Goal: Task Accomplishment & Management: Manage account settings

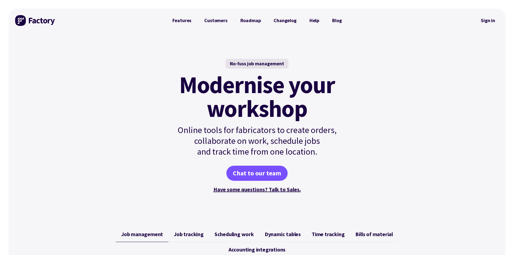
click at [490, 22] on link "Sign in" at bounding box center [488, 20] width 22 height 12
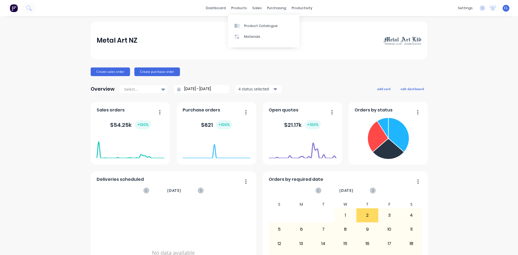
click at [250, 24] on div "Product Catalogue" at bounding box center [260, 25] width 33 height 5
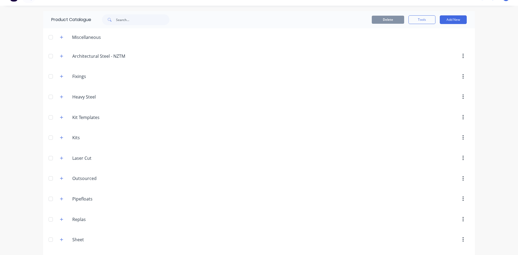
scroll to position [27, 0]
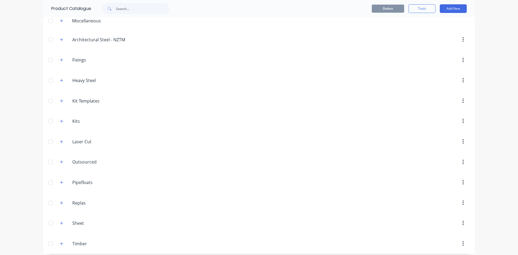
click at [60, 162] on icon "button" at bounding box center [61, 162] width 3 height 4
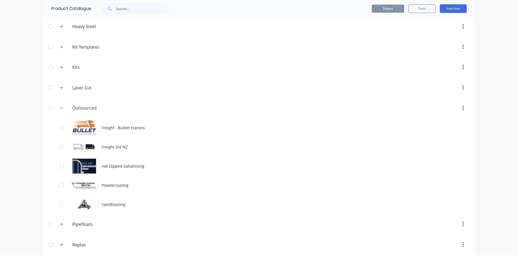
scroll to position [108, 0]
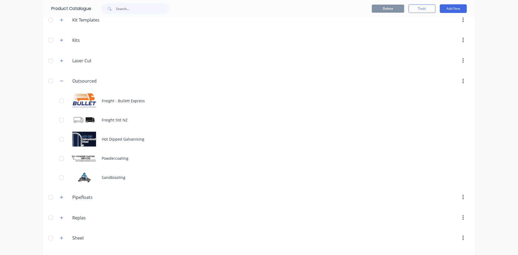
click at [91, 177] on div "Sandblasting" at bounding box center [258, 177] width 431 height 19
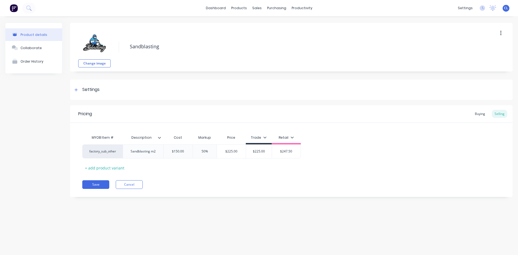
click at [91, 168] on div "+ add product variant" at bounding box center [104, 168] width 45 height 8
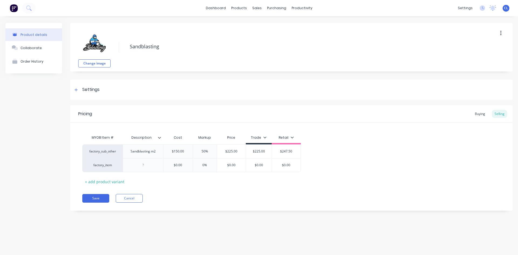
click at [108, 168] on div "factory_item" at bounding box center [102, 165] width 40 height 14
click at [103, 168] on div "factory_item" at bounding box center [102, 165] width 40 height 14
click at [103, 166] on div "factory_item" at bounding box center [103, 165] width 30 height 5
click at [103, 166] on button "50NB Blk HVY" at bounding box center [112, 162] width 48 height 8
click at [103, 166] on div "50NB Blk HVY" at bounding box center [103, 165] width 30 height 5
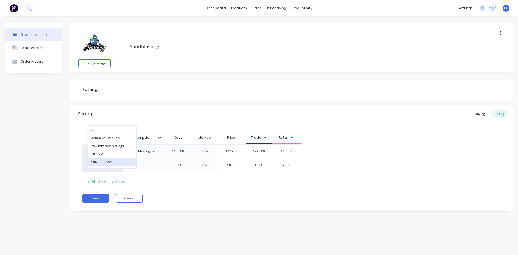
click at [103, 166] on button "50NB Blk HVY" at bounding box center [112, 162] width 48 height 8
click at [103, 166] on div "50NB Blk HVY" at bounding box center [103, 165] width 30 height 5
drag, startPoint x: 154, startPoint y: 190, endPoint x: 131, endPoint y: 160, distance: 38.4
click at [155, 189] on div "Pricing Buying Selling MYOB Item # Description Cost Markup Price Trade Retail f…" at bounding box center [291, 157] width 442 height 105
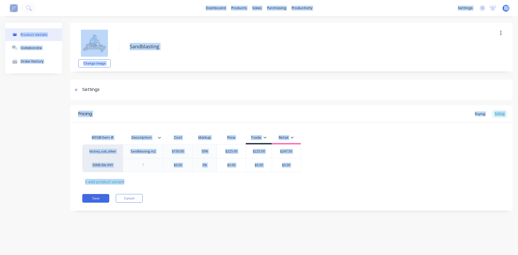
click at [95, 165] on div "50NB Blk HVY" at bounding box center [103, 165] width 30 height 5
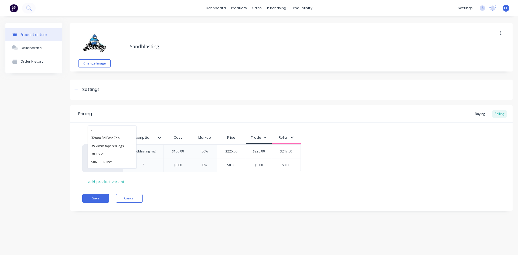
click at [77, 166] on icon at bounding box center [77, 165] width 4 height 4
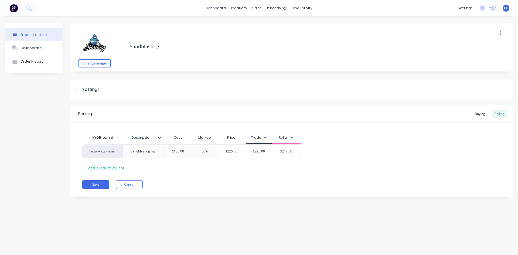
click at [105, 167] on div "+ add product variant" at bounding box center [104, 168] width 45 height 8
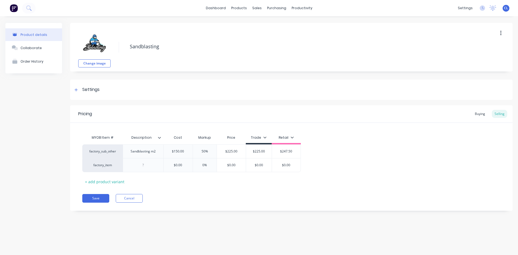
click at [94, 88] on div "Settings" at bounding box center [90, 89] width 17 height 7
type textarea "x"
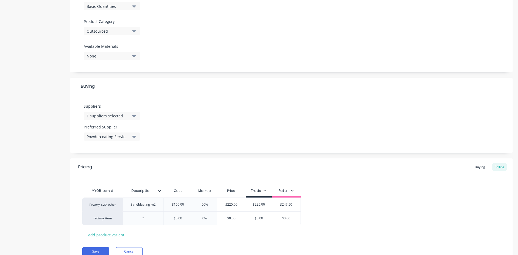
scroll to position [200, 0]
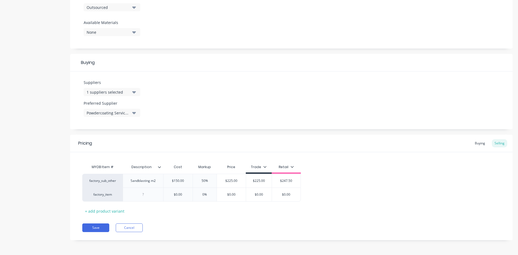
click at [477, 145] on div "Buying" at bounding box center [480, 143] width 16 height 8
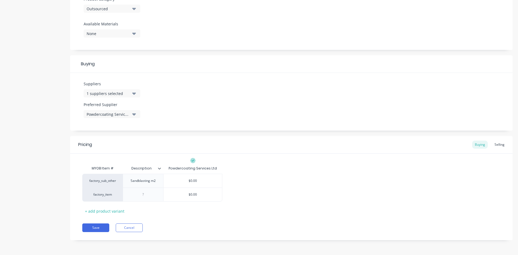
click at [115, 194] on div "factory_item" at bounding box center [103, 194] width 30 height 5
click at [280, 173] on div "MYOB Item # Description Powdercoating Services Ltd factory_sub_other Sandblasti…" at bounding box center [291, 189] width 418 height 52
click at [92, 184] on div "factory_sub_other" at bounding box center [102, 181] width 40 height 14
click at [92, 182] on div "factory_sub_other" at bounding box center [103, 180] width 30 height 5
click at [273, 160] on div "MYOB Item # Description Powdercoating Services Ltd factory_sub_other . 32mm Rd …" at bounding box center [291, 184] width 442 height 62
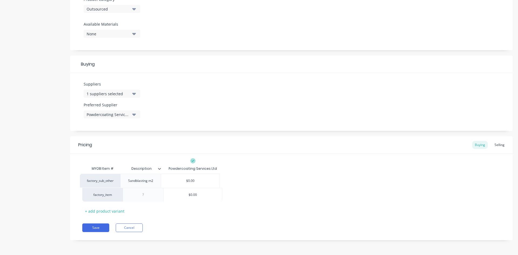
scroll to position [198, 0]
drag, startPoint x: 116, startPoint y: 180, endPoint x: 111, endPoint y: 181, distance: 4.4
click at [111, 181] on div "factory_sub_other Sandblasting m2 $0.00 factory_item $0.00" at bounding box center [291, 188] width 418 height 28
click at [113, 195] on div "factory_item" at bounding box center [103, 194] width 30 height 5
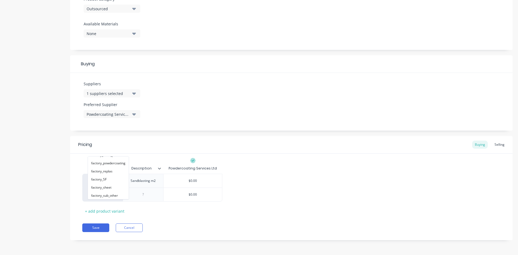
scroll to position [65, 0]
type input "factory"
click at [107, 184] on button "factory_sub_other" at bounding box center [108, 185] width 41 height 8
type textarea "x"
click at [146, 195] on div at bounding box center [143, 194] width 27 height 7
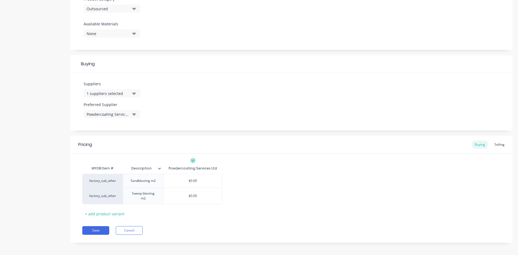
type textarea "x"
click at [253, 218] on div "Pricing Buying Selling MYOB Item # Description Powdercoating Services Ltd facto…" at bounding box center [291, 189] width 442 height 107
click at [493, 144] on div "Selling" at bounding box center [499, 144] width 15 height 8
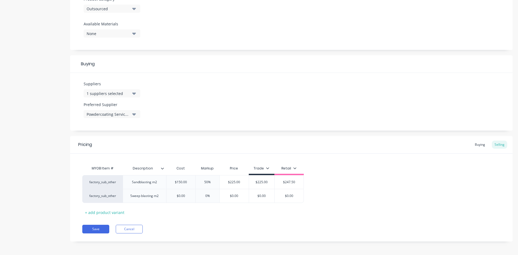
type input "$0.00"
drag, startPoint x: 175, startPoint y: 194, endPoint x: 192, endPoint y: 194, distance: 16.7
click at [192, 194] on input "$0.00" at bounding box center [180, 195] width 29 height 5
type textarea "x"
type input "1"
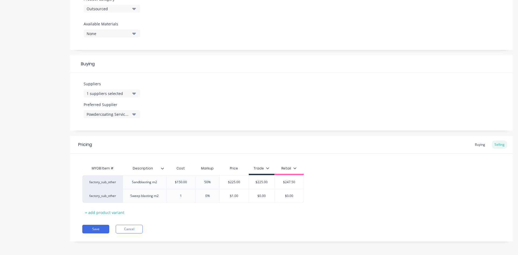
type textarea "x"
type input "150"
type textarea "x"
type input "150"
type input "0%"
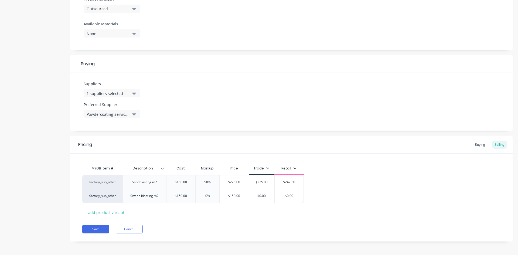
type textarea "x"
type input "0%5"
type textarea "x"
type input "0%50"
type input "$225.00"
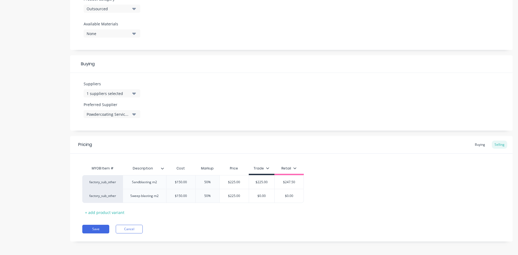
type input "$0.00"
type textarea "x"
type input "$0.002"
type textarea "x"
type input "$0.0022"
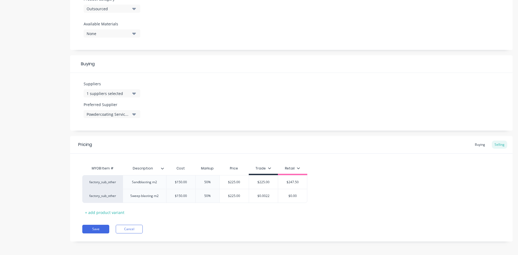
type textarea "x"
type input "$0.00225"
type input "$0.00"
type input "$0.0023"
drag, startPoint x: 273, startPoint y: 194, endPoint x: 236, endPoint y: 193, distance: 37.0
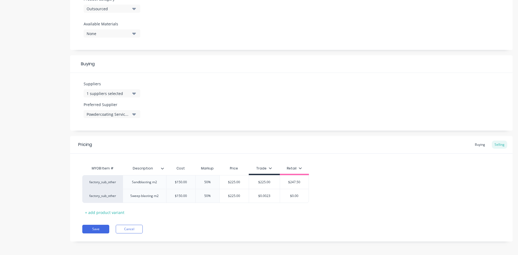
click at [236, 193] on div "factory_sub_other Sweep blasting m2 $150.00 150 50% 0%50 $225.00 $225.00 $0.002…" at bounding box center [195, 196] width 226 height 14
type textarea "x"
type input "22"
type textarea "x"
type input "225"
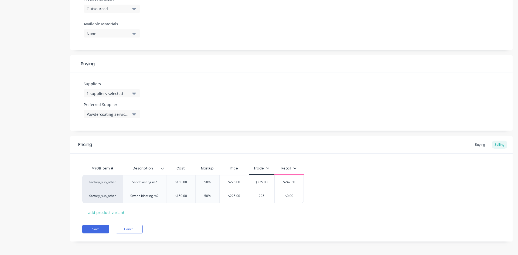
type textarea "x"
type input "2255"
type textarea "x"
type input "225"
type textarea "x"
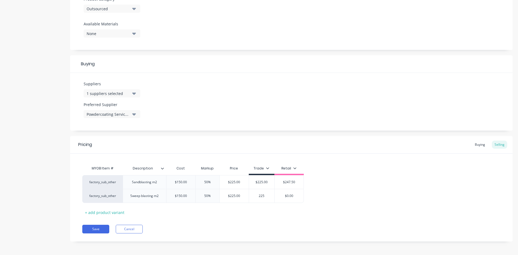
type input "225."
type textarea "x"
type input "225.0"
type textarea "x"
type input "225.00"
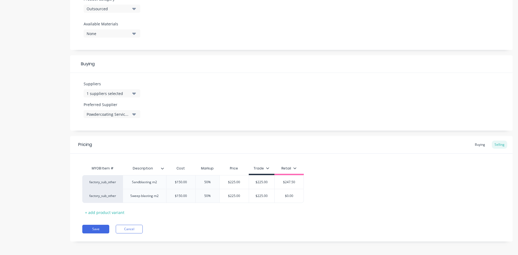
type textarea "x"
type input "2"
type textarea "x"
type input "24"
type textarea "x"
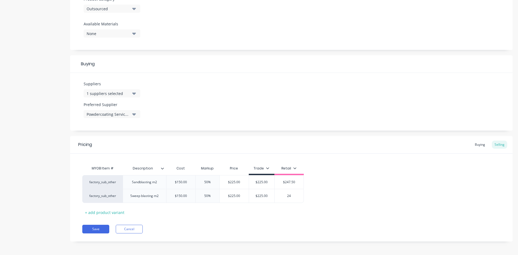
type input "247"
type textarea "x"
type input "247."
type textarea "x"
type input "247.5"
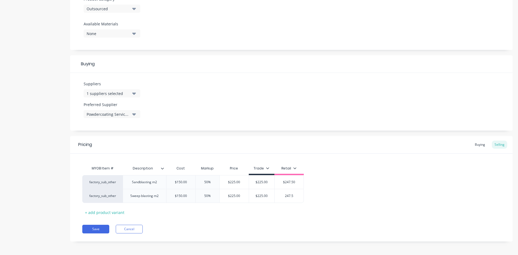
type textarea "x"
type input "247.50"
click at [319, 198] on div "factory_sub_other Sandblasting m2 $150.00 50% $225.00 $225.00 $247.50 factory_s…" at bounding box center [291, 189] width 418 height 28
click at [103, 225] on button "Save" at bounding box center [95, 229] width 27 height 9
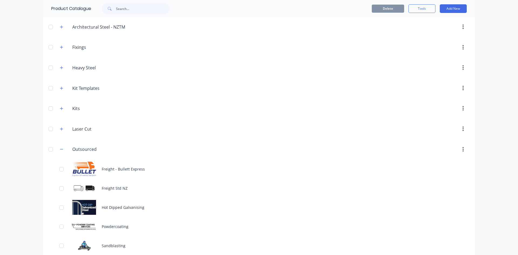
scroll to position [81, 0]
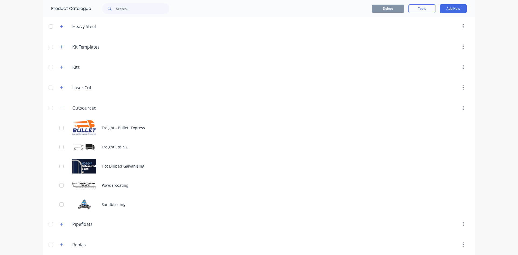
click at [76, 206] on div "Sandblasting" at bounding box center [258, 204] width 431 height 19
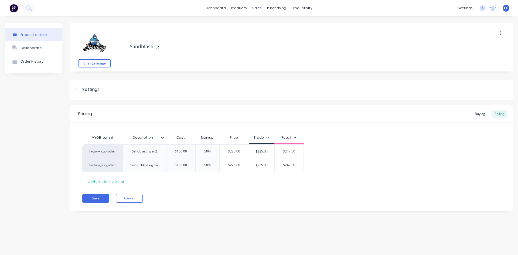
click at [129, 198] on button "Cancel" at bounding box center [129, 198] width 27 height 9
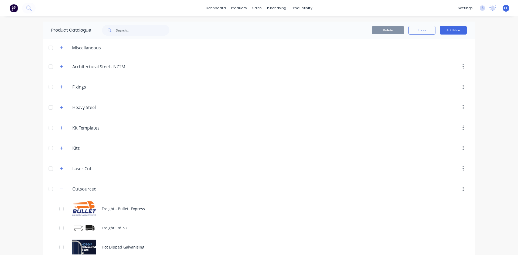
scroll to position [54, 0]
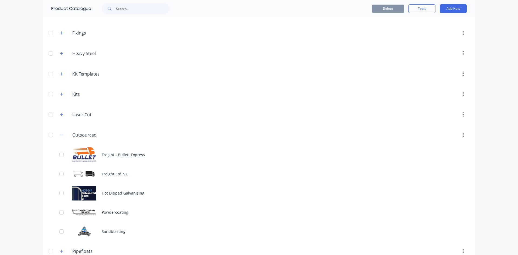
click at [92, 194] on div "Hot Dipped Galvanising" at bounding box center [258, 192] width 431 height 19
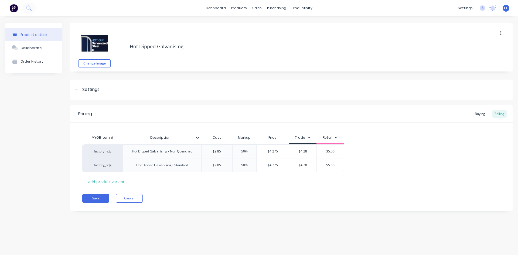
type textarea "x"
click at [132, 198] on button "Cancel" at bounding box center [129, 198] width 27 height 9
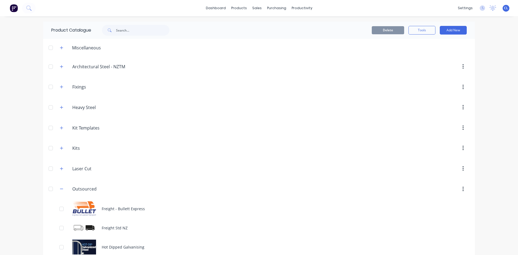
click at [60, 189] on icon "button" at bounding box center [61, 189] width 3 height 0
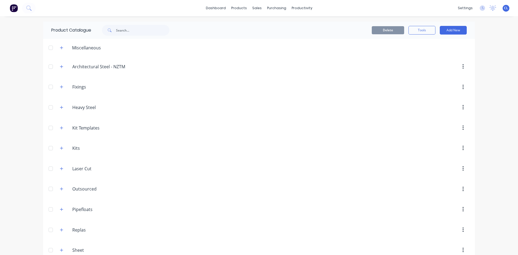
click at [60, 88] on icon "button" at bounding box center [61, 86] width 3 height 3
click at [60, 88] on icon "button" at bounding box center [61, 87] width 3 height 4
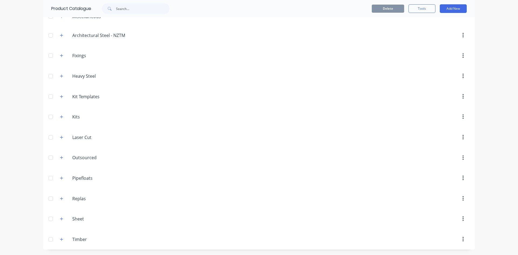
click at [60, 219] on icon "button" at bounding box center [61, 219] width 3 height 4
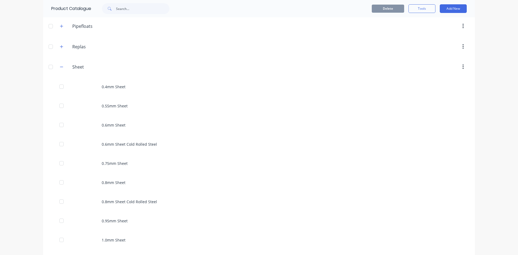
scroll to position [156, 0]
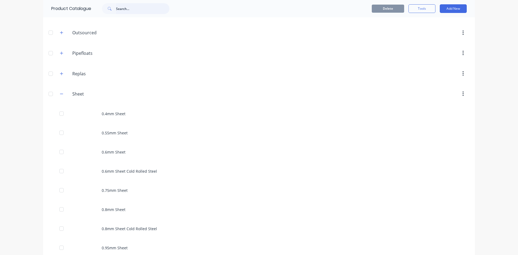
click at [133, 5] on input "text" at bounding box center [142, 8] width 53 height 11
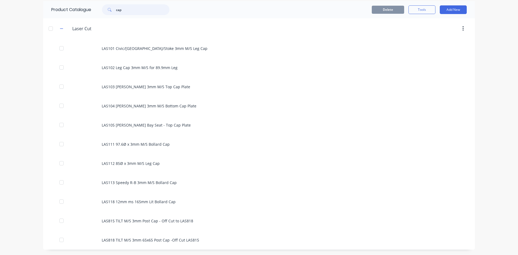
scroll to position [0, 0]
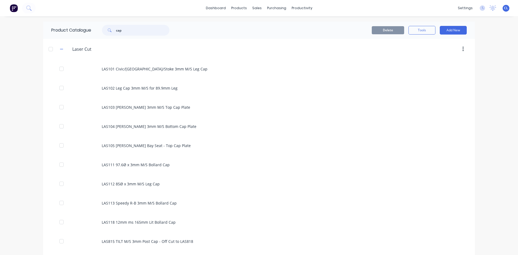
type input "cap"
click at [241, 62] on div "LAS101 Civic/[GEOGRAPHIC_DATA]/Stoke 3mm M/S Leg Cap" at bounding box center [258, 68] width 431 height 19
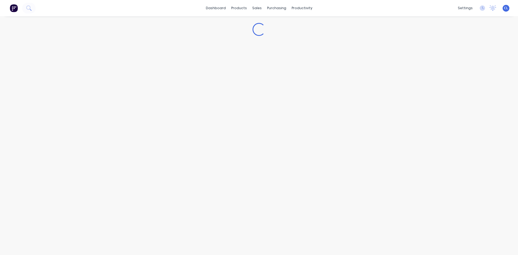
type textarea "x"
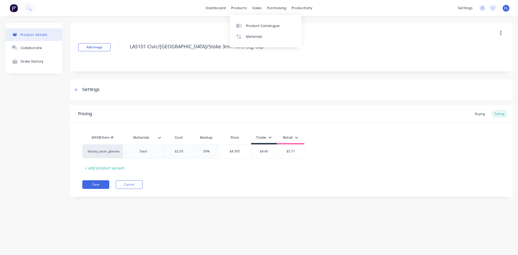
click at [245, 8] on div "products" at bounding box center [238, 8] width 21 height 8
click at [257, 26] on div "Product Catalogue" at bounding box center [262, 25] width 33 height 5
